Goal: Find contact information: Find contact information

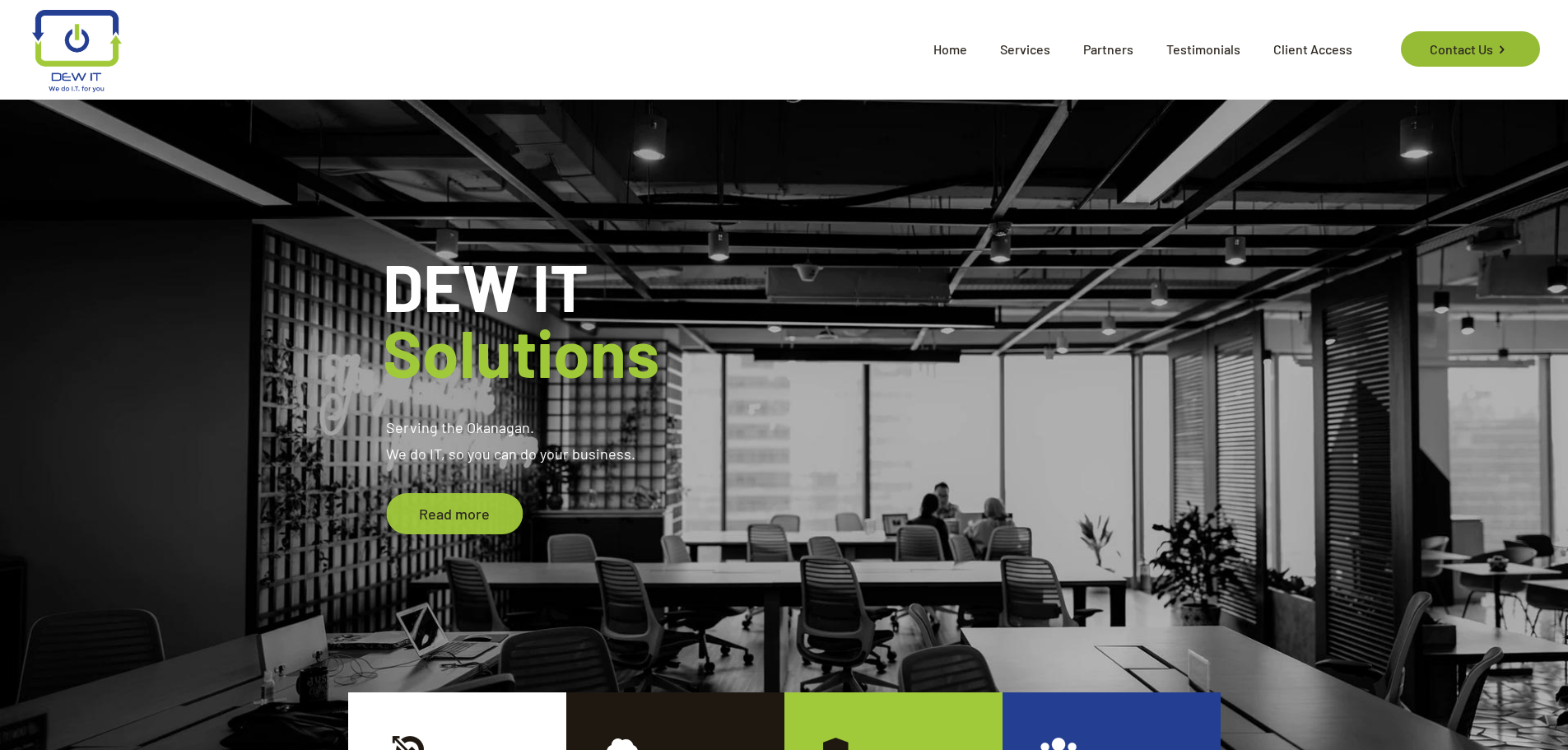
click at [1445, 47] on link "Contact Us" at bounding box center [1470, 48] width 139 height 35
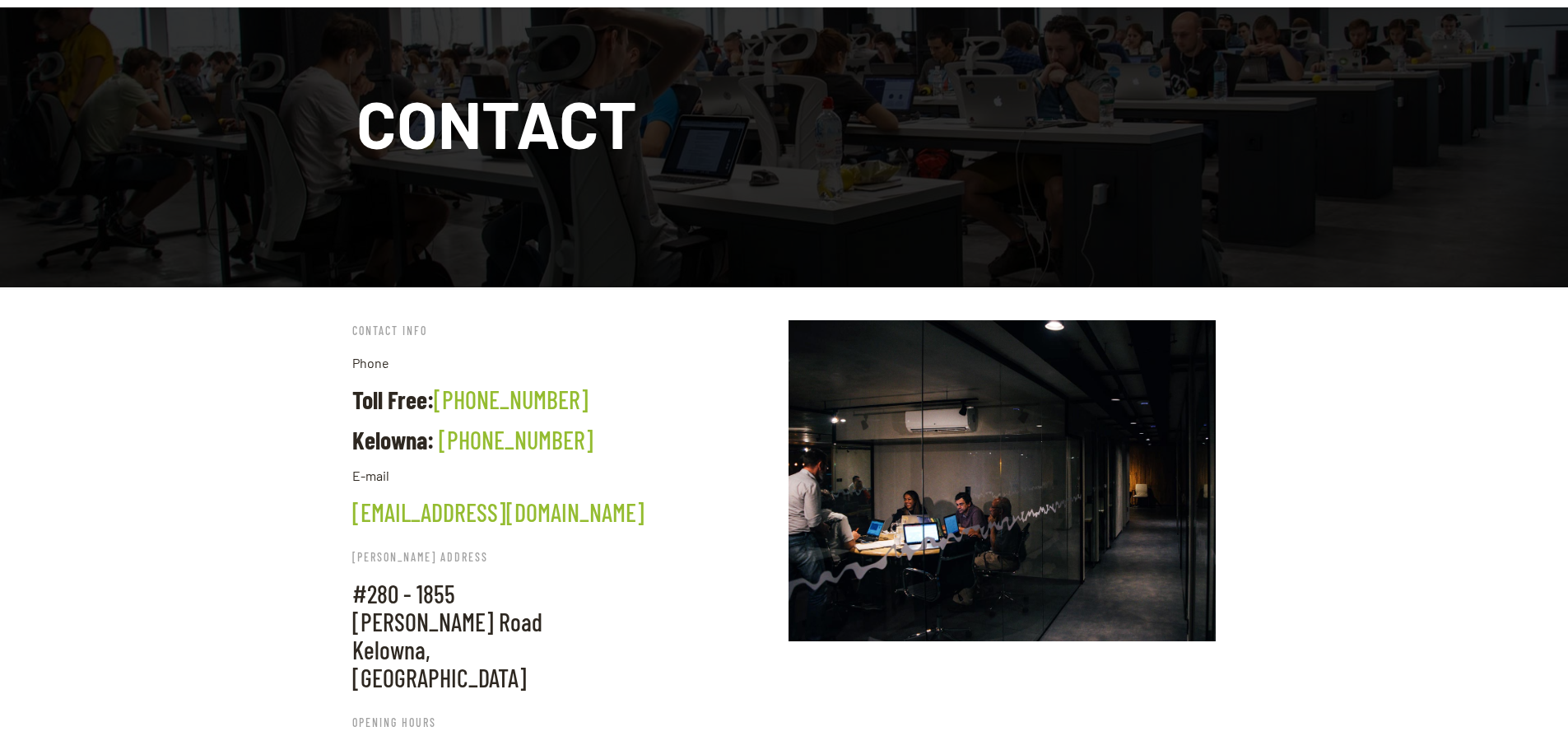
scroll to position [247, 0]
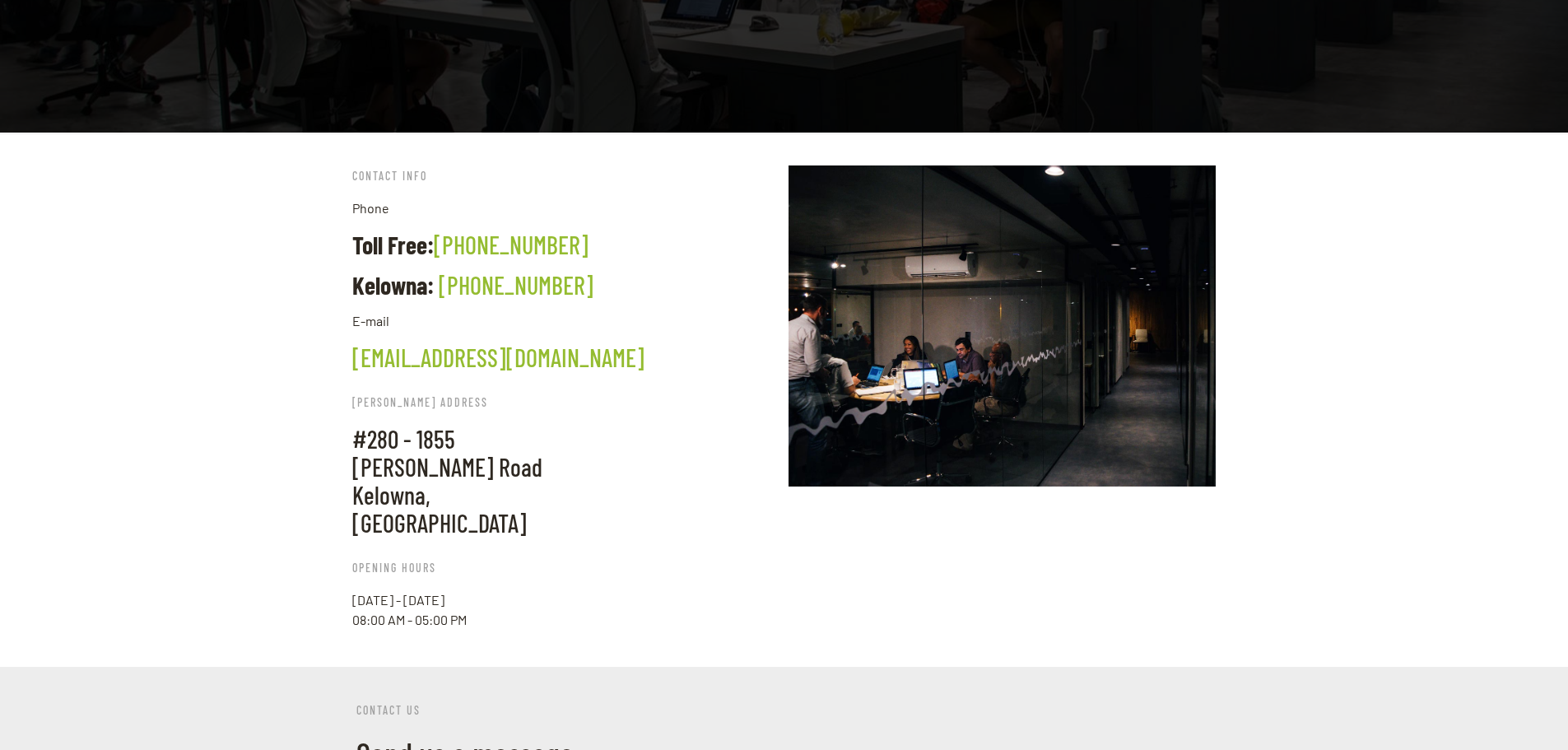
click at [405, 361] on link "[EMAIL_ADDRESS][DOMAIN_NAME]" at bounding box center [498, 357] width 292 height 30
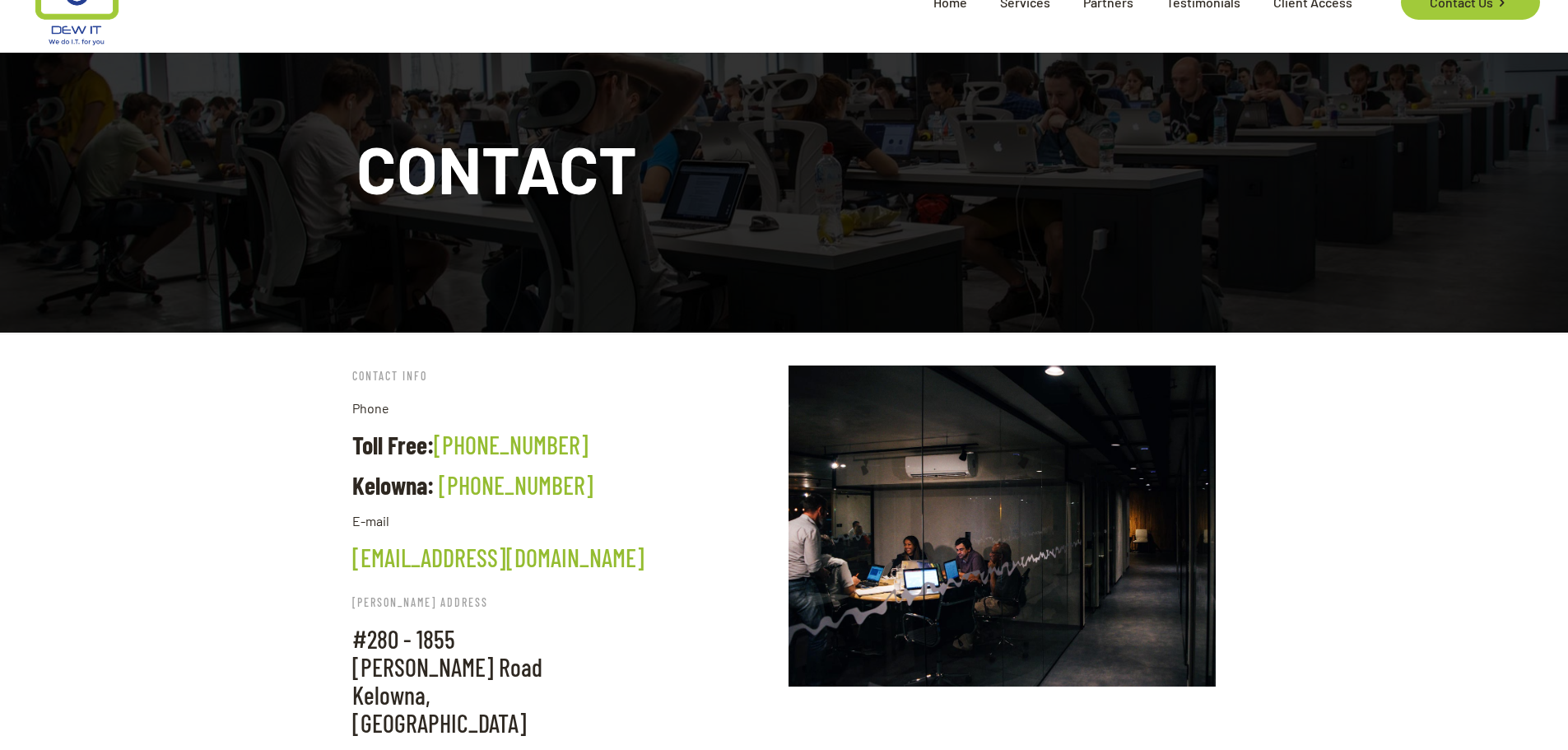
scroll to position [0, 0]
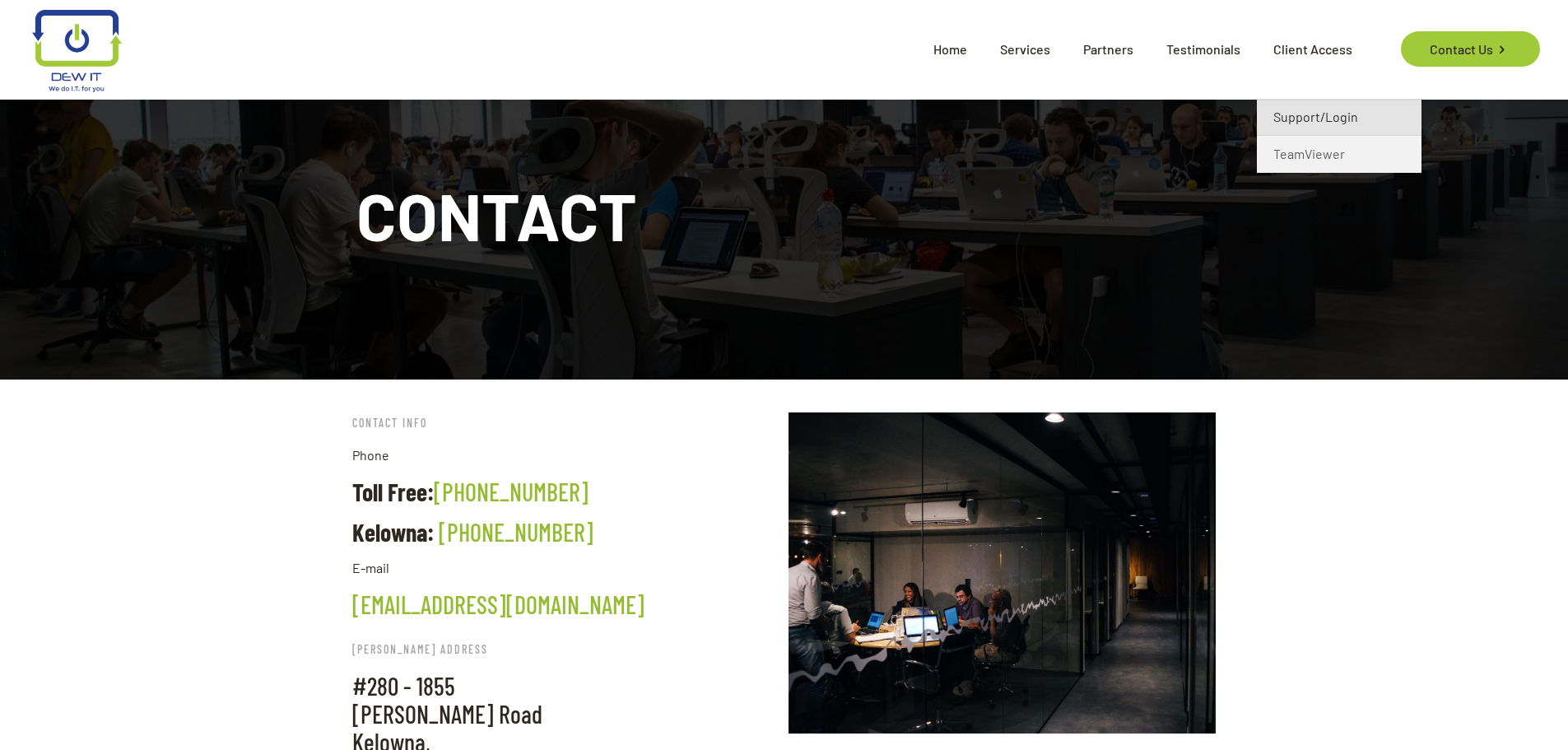
click at [1296, 114] on span "Support/Login" at bounding box center [1315, 117] width 85 height 20
